Goal: Task Accomplishment & Management: Complete application form

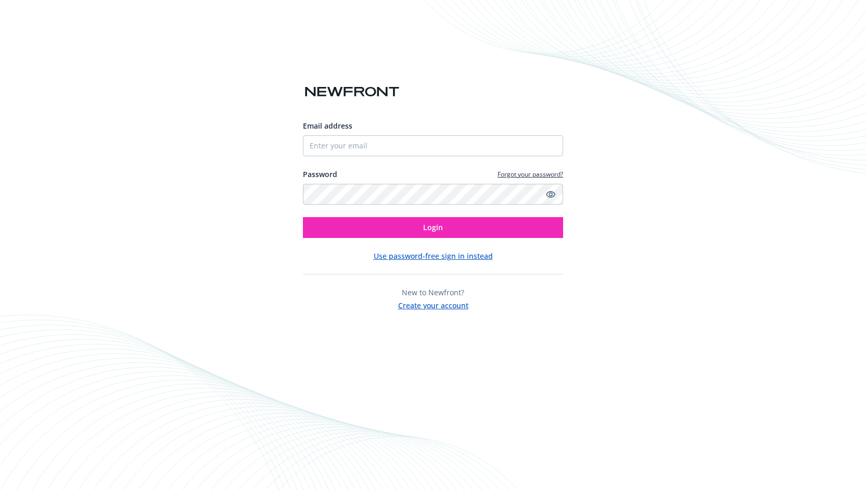
click at [303, 156] on div at bounding box center [303, 156] width 0 height 0
type input "[EMAIL_ADDRESS][PERSON_NAME][DOMAIN_NAME]"
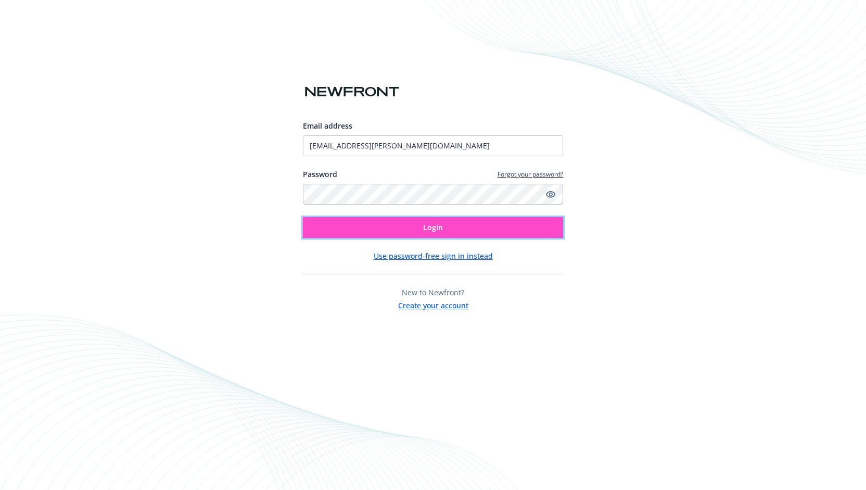
click at [475, 228] on button "Login" at bounding box center [433, 227] width 260 height 21
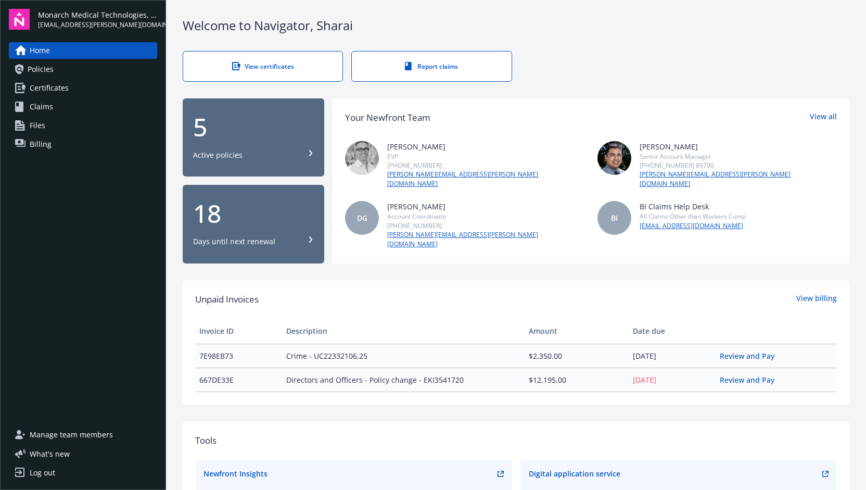
click at [60, 87] on span "Certificates" at bounding box center [49, 88] width 39 height 17
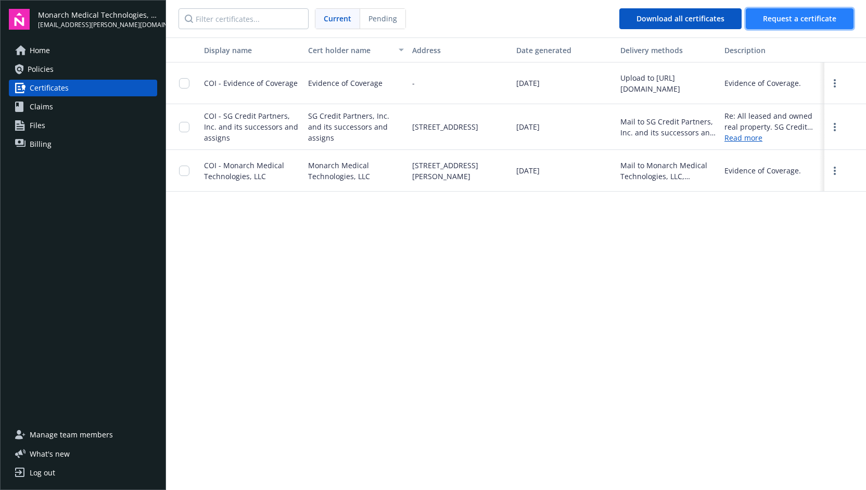
click at [808, 15] on span "Request a certificate" at bounding box center [799, 19] width 73 height 10
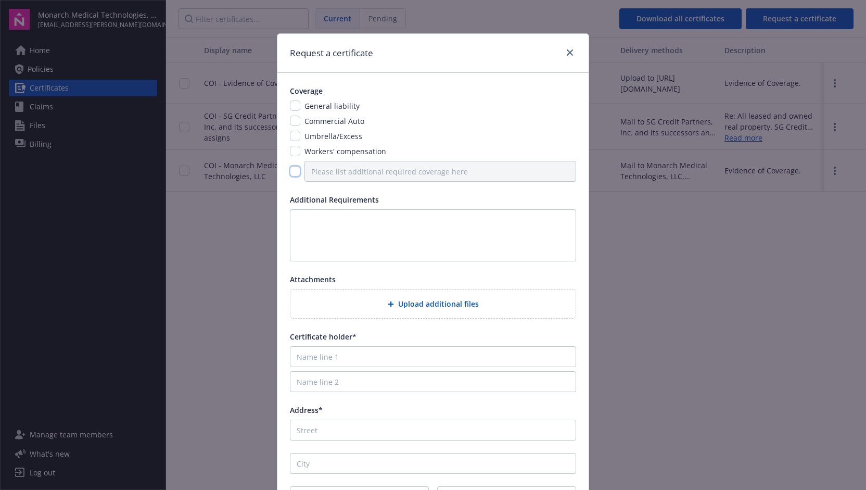
click at [290, 172] on input "checkbox" at bounding box center [295, 171] width 10 height 10
checkbox input "true"
click at [343, 171] on input "Please list additional required coverage here" at bounding box center [441, 171] width 272 height 21
type input "Cyber policy"
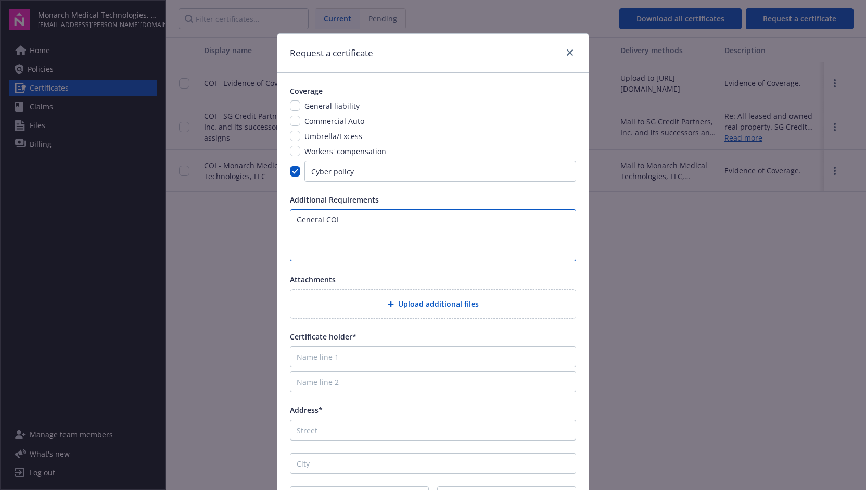
type textarea "General COI"
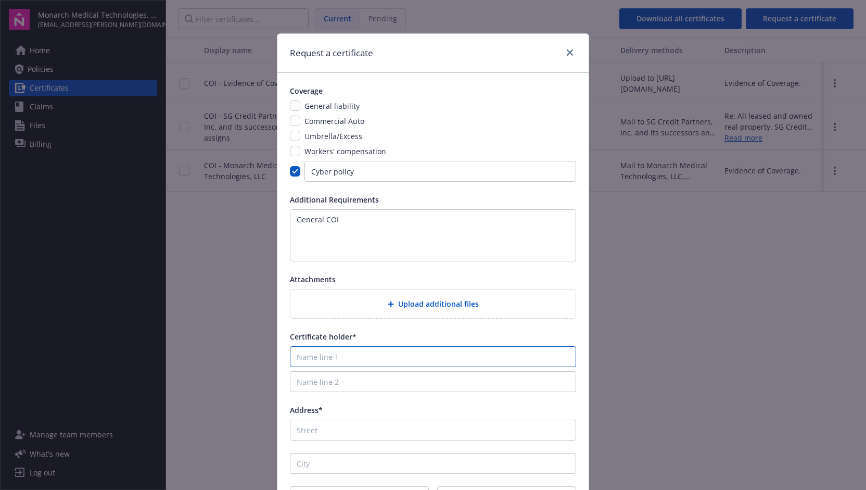
click at [344, 358] on input "Name line 1" at bounding box center [433, 356] width 286 height 21
type input "x"
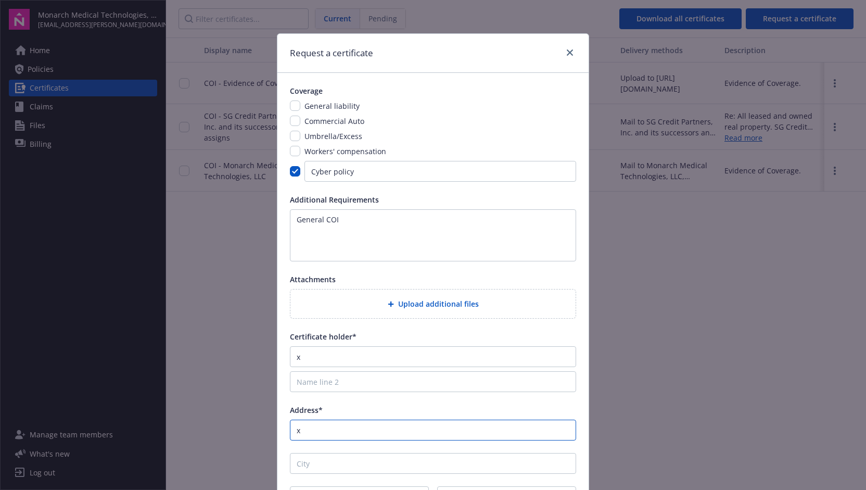
type input "x"
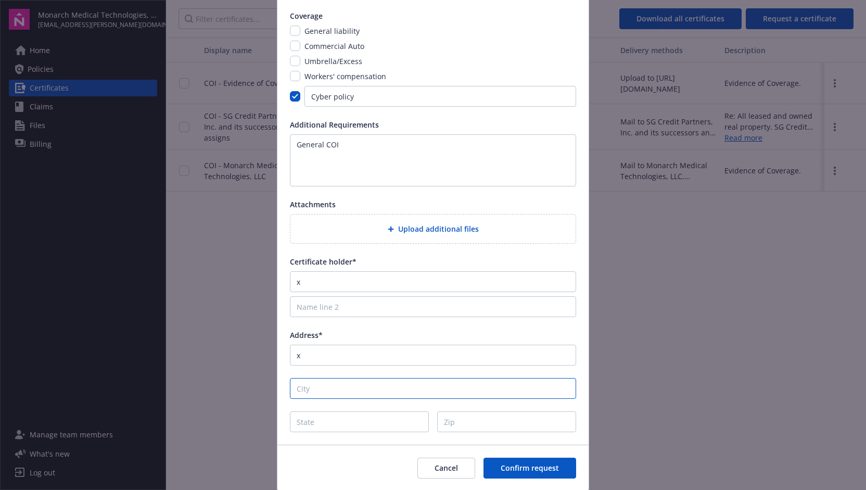
scroll to position [109, 0]
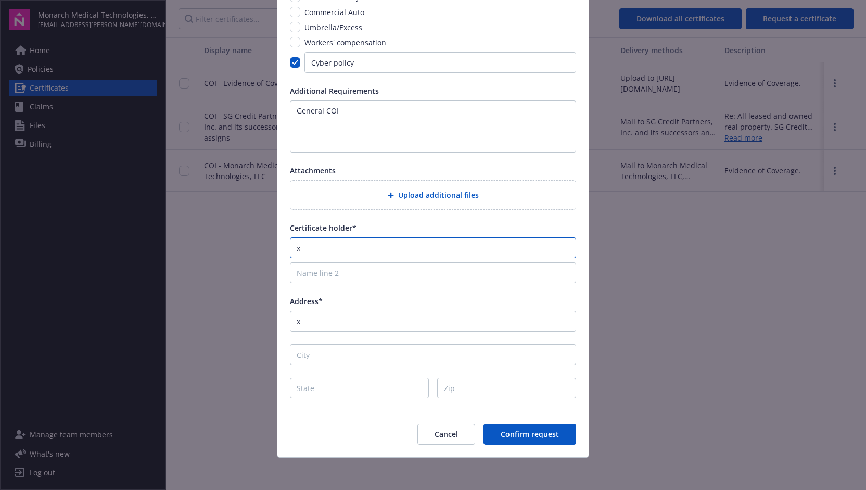
click at [322, 238] on input "x" at bounding box center [433, 247] width 286 height 21
click at [529, 438] on button "Confirm request" at bounding box center [530, 434] width 93 height 21
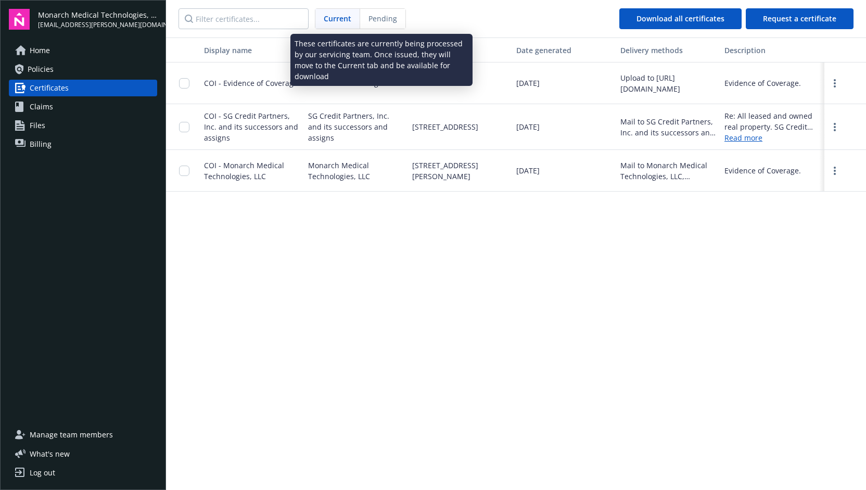
click at [389, 17] on span "Pending" at bounding box center [383, 18] width 29 height 11
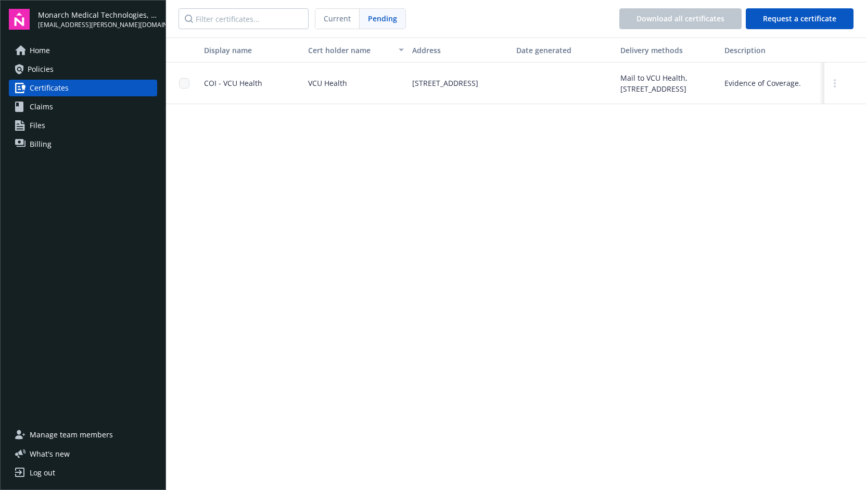
click at [350, 17] on div "Current" at bounding box center [337, 19] width 44 height 20
